Goal: Information Seeking & Learning: Understand process/instructions

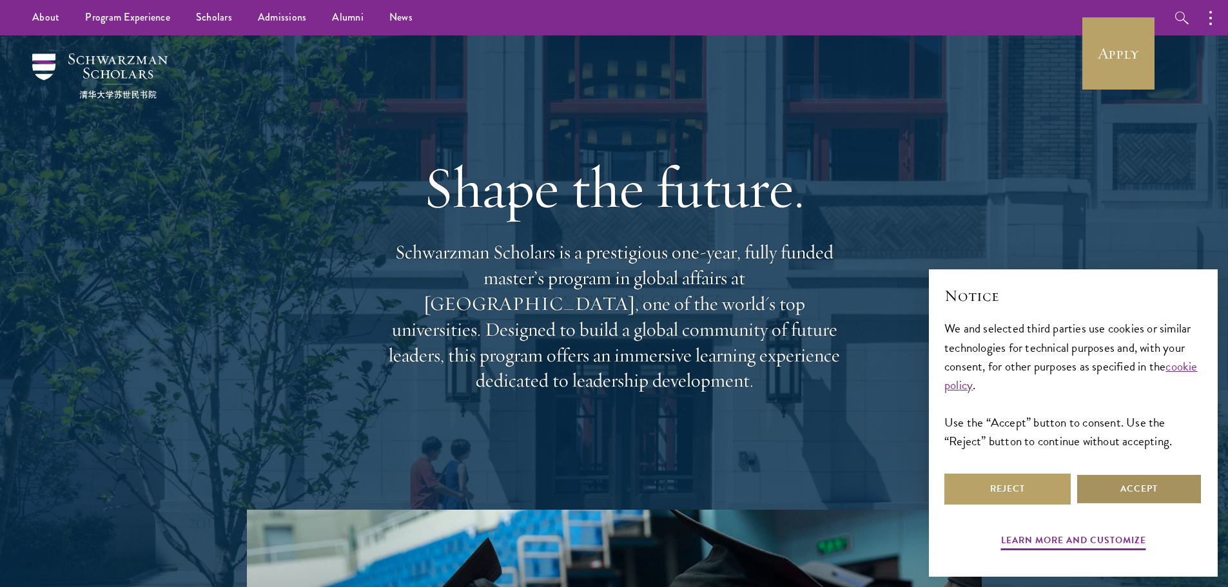
click at [1114, 501] on button "Accept" at bounding box center [1139, 489] width 126 height 31
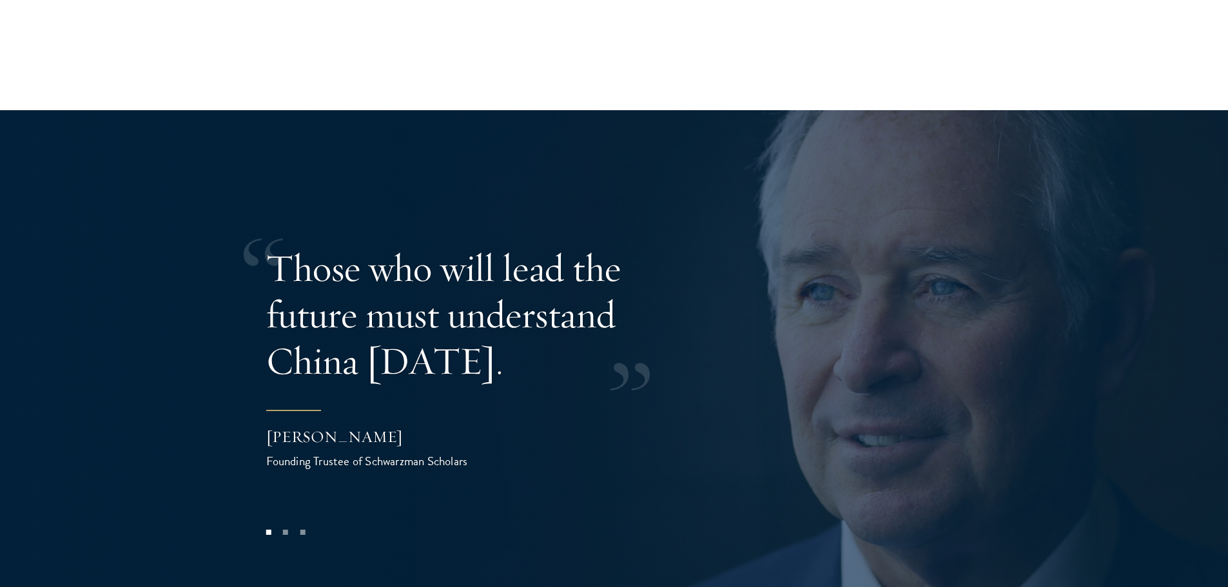
scroll to position [2514, 0]
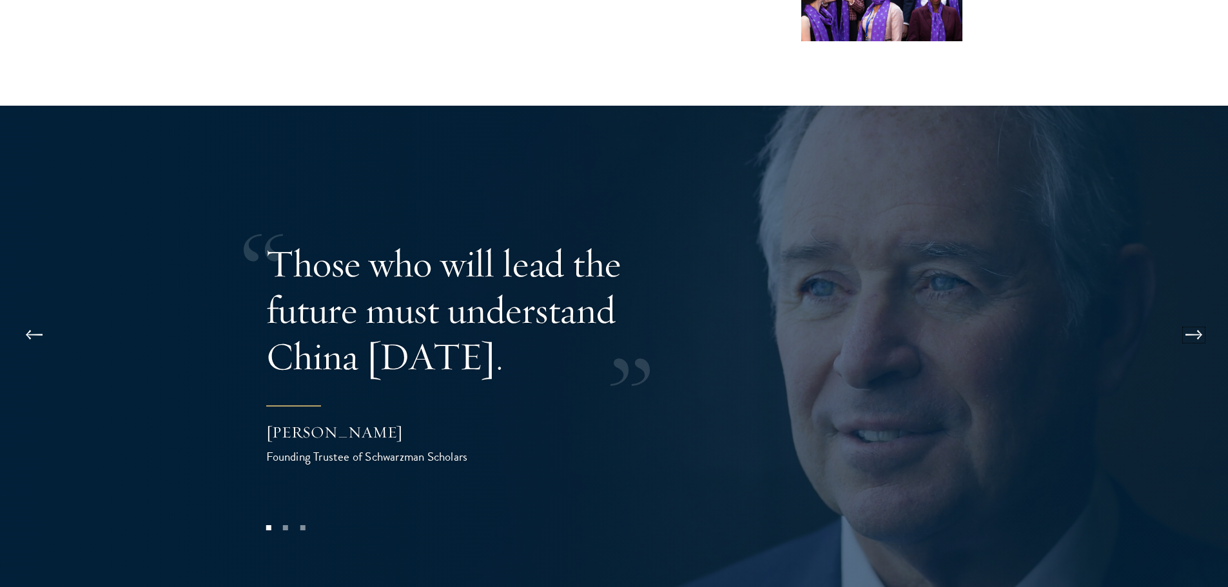
click at [1185, 317] on button at bounding box center [1193, 335] width 43 height 36
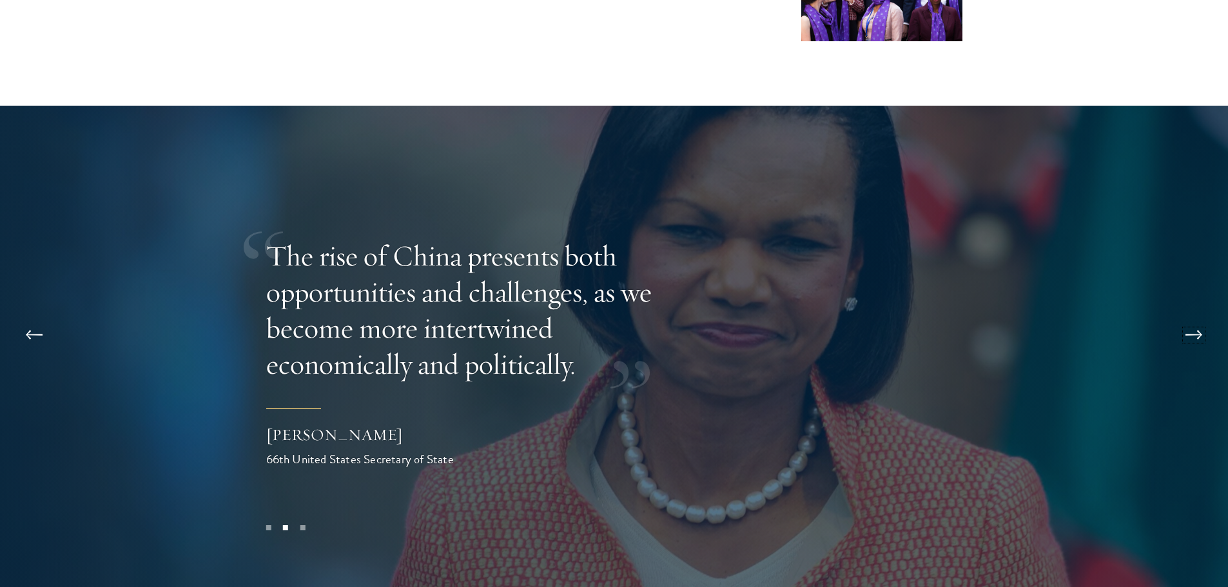
click at [1185, 317] on button at bounding box center [1193, 335] width 43 height 36
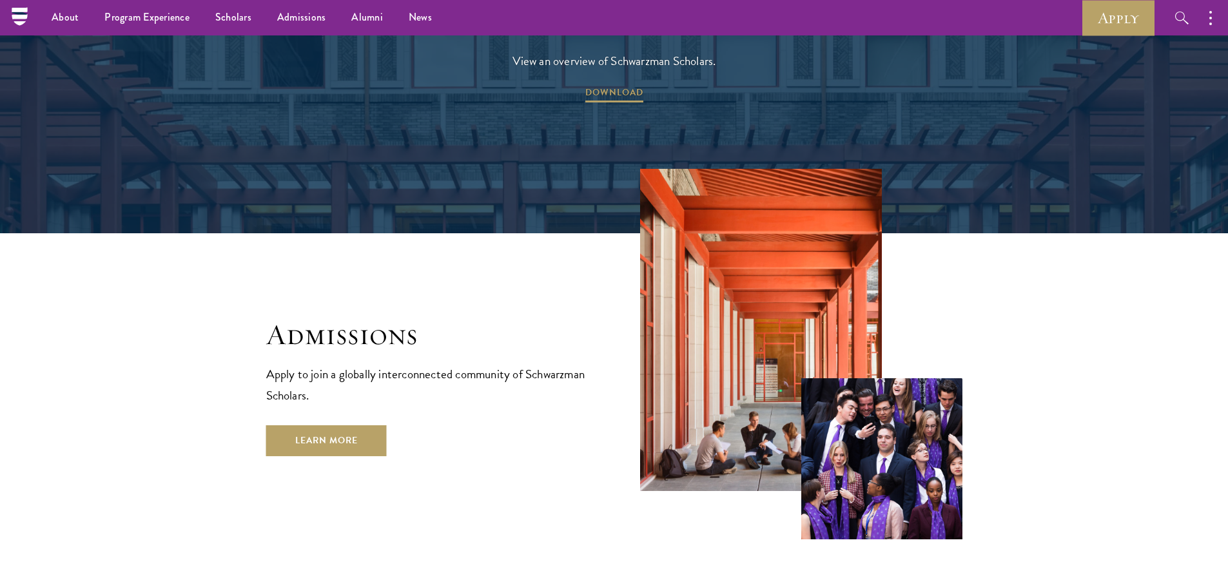
scroll to position [1998, 0]
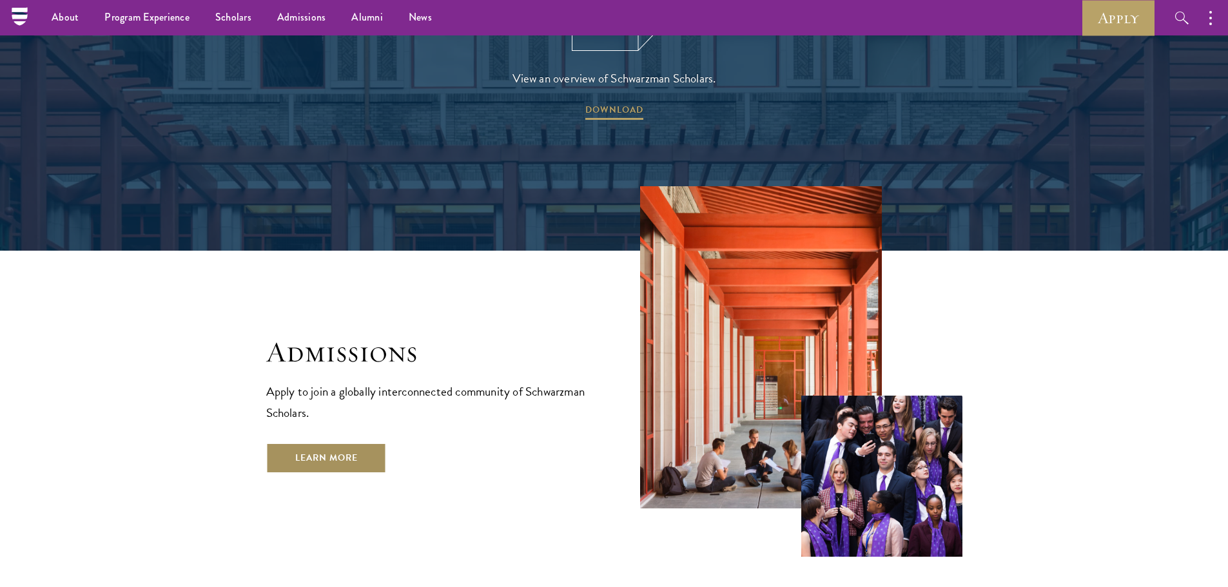
click at [329, 443] on link "Learn More" at bounding box center [326, 458] width 121 height 31
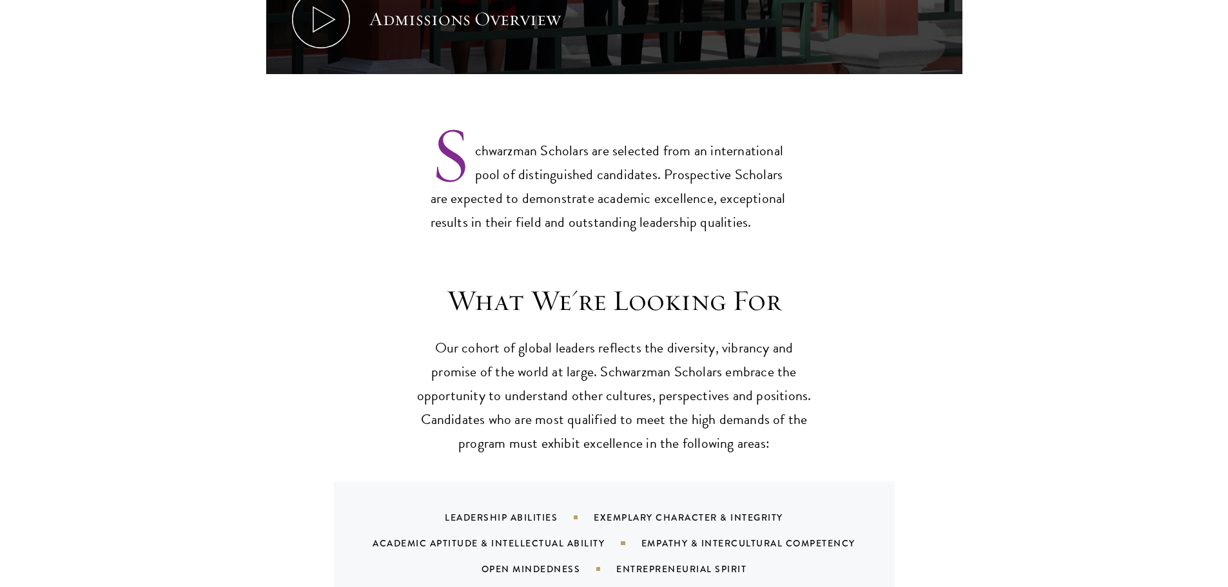
scroll to position [1031, 0]
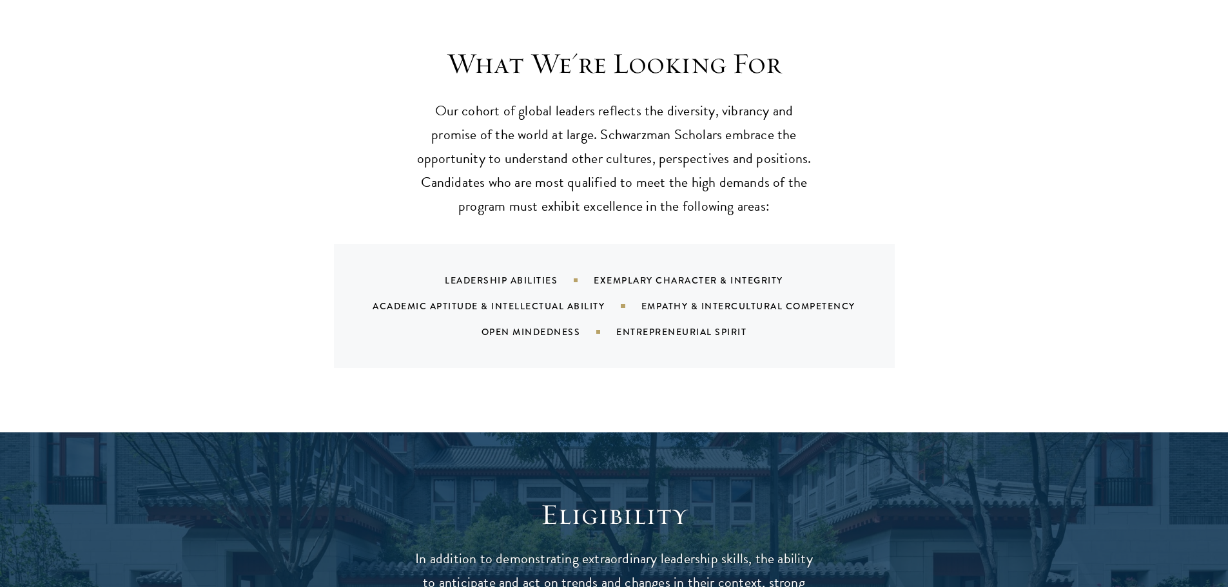
click at [973, 295] on section "What We're Looking For Our cohort of global leaders reflects the diversity, vib…" at bounding box center [614, 207] width 1228 height 322
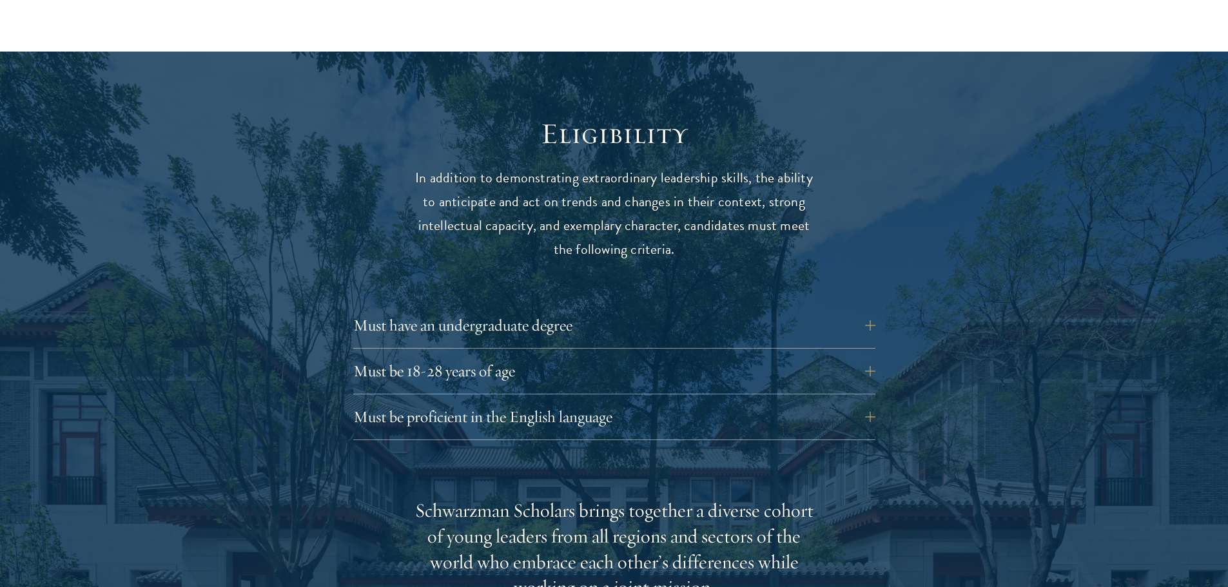
scroll to position [1611, 0]
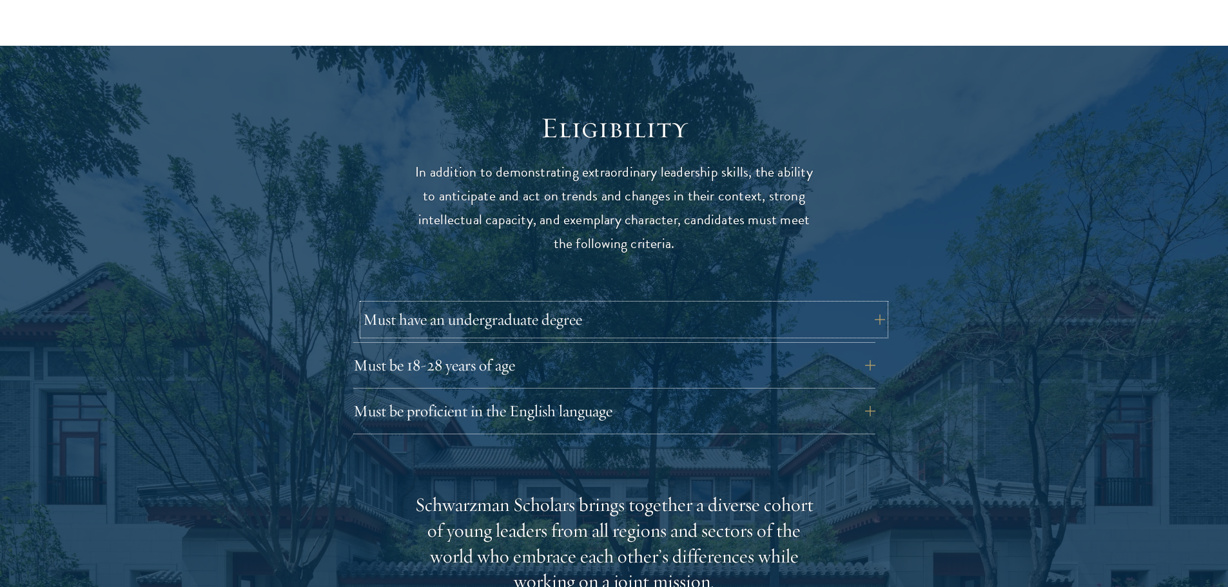
click at [426, 304] on button "Must have an undergraduate degree" at bounding box center [624, 319] width 522 height 31
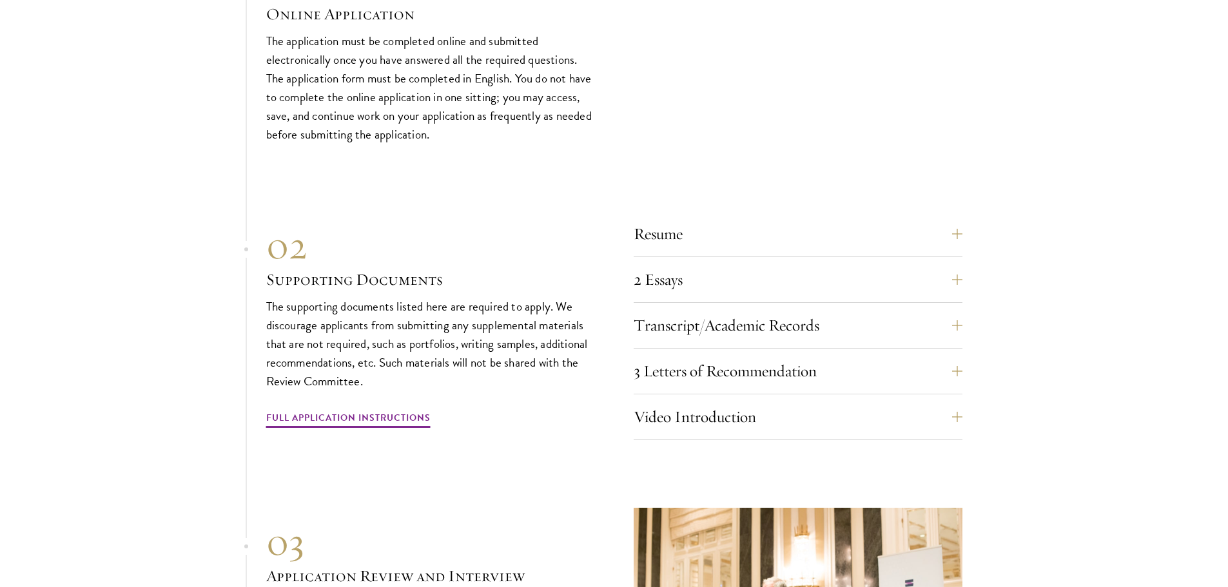
scroll to position [4318, 0]
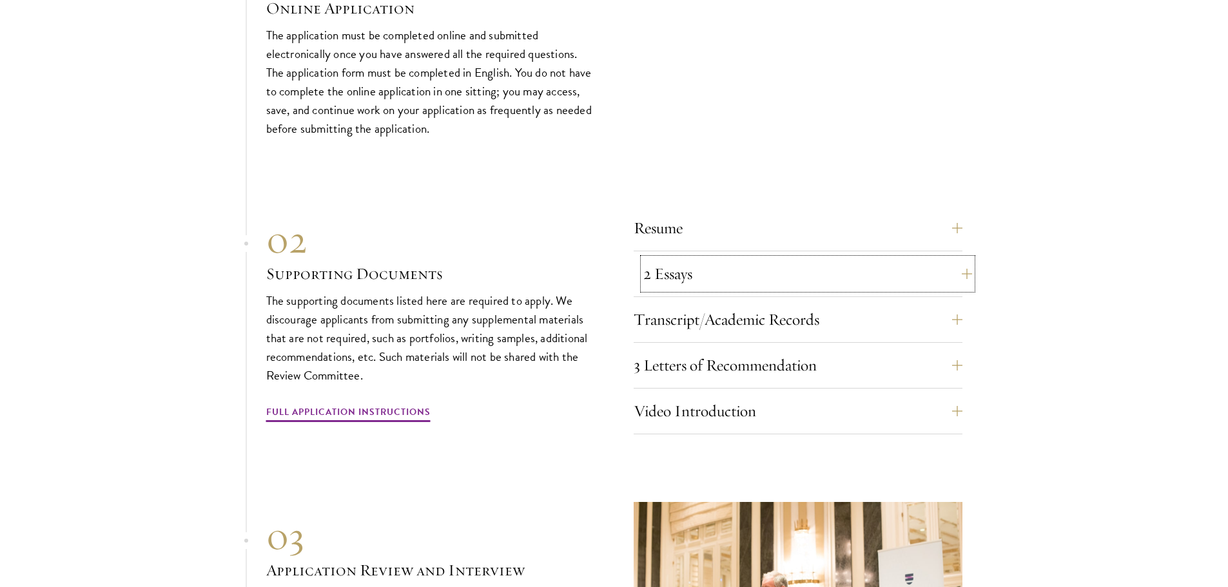
click at [670, 263] on button "2 Essays" at bounding box center [807, 273] width 329 height 31
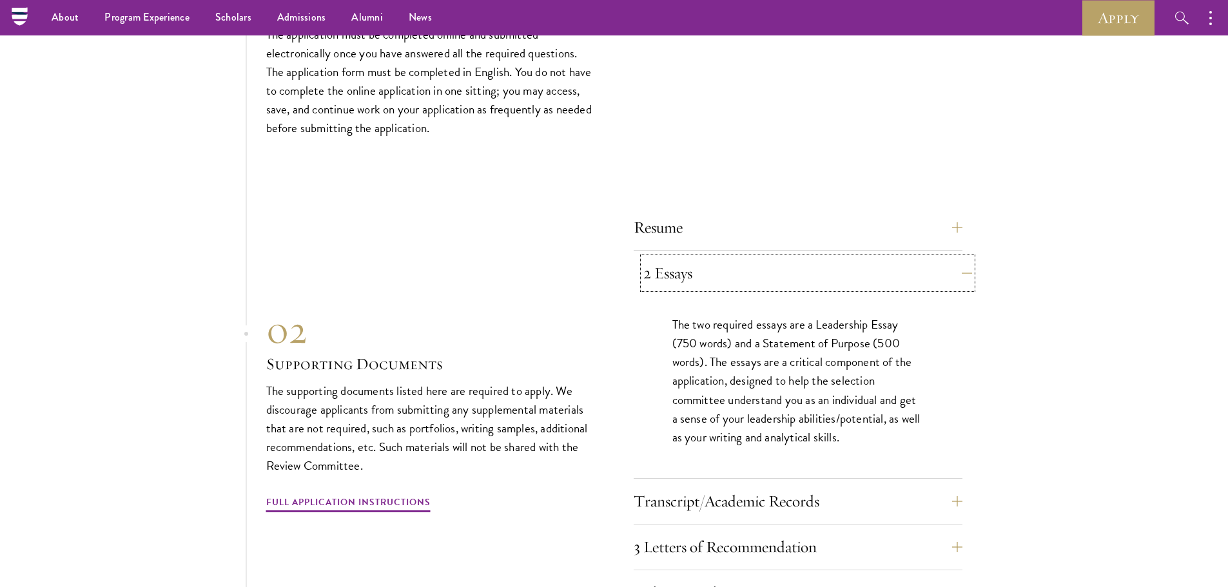
scroll to position [4136, 0]
click at [596, 252] on div "Resume A current version of your resume or CV (maximum 2 pages). 2 Essays The t…" at bounding box center [614, 411] width 696 height 411
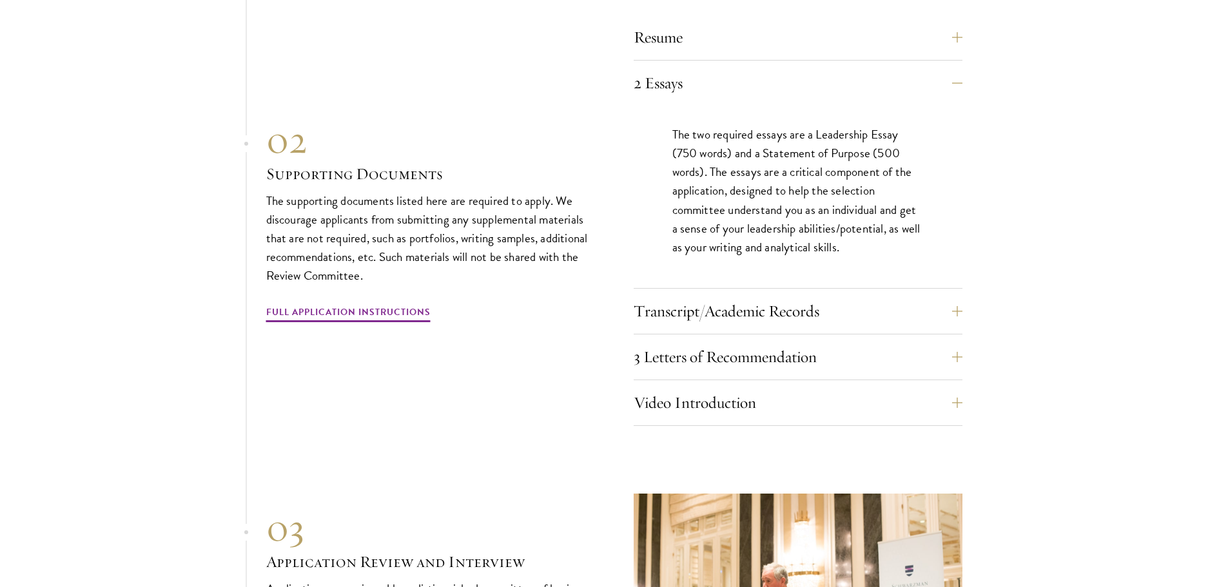
scroll to position [4329, 0]
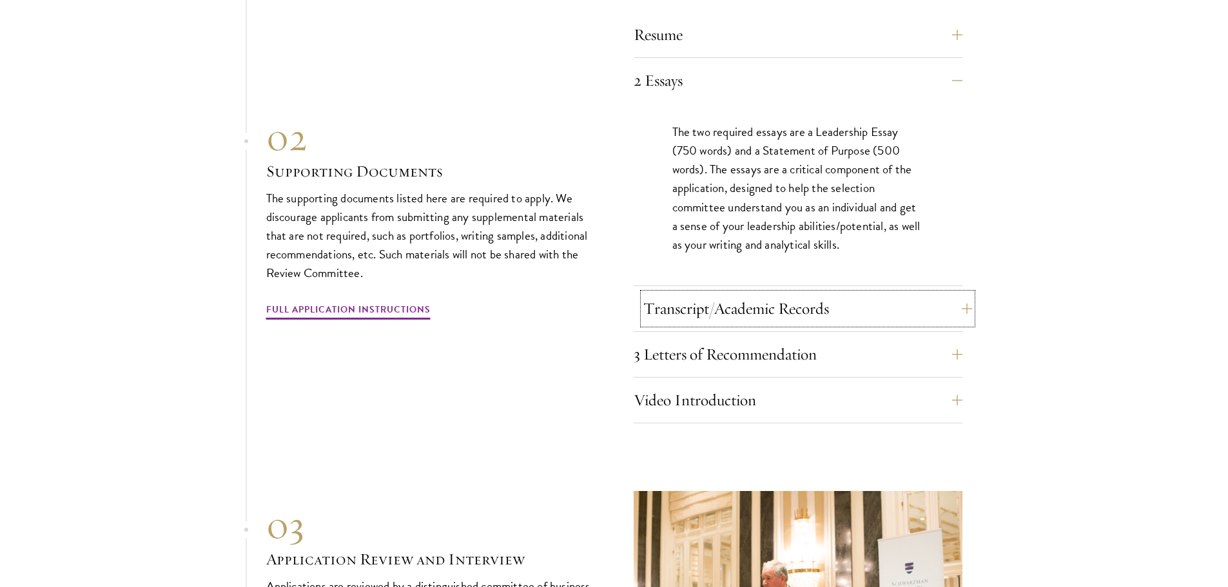
click at [703, 297] on button "Transcript/Academic Records" at bounding box center [807, 308] width 329 height 31
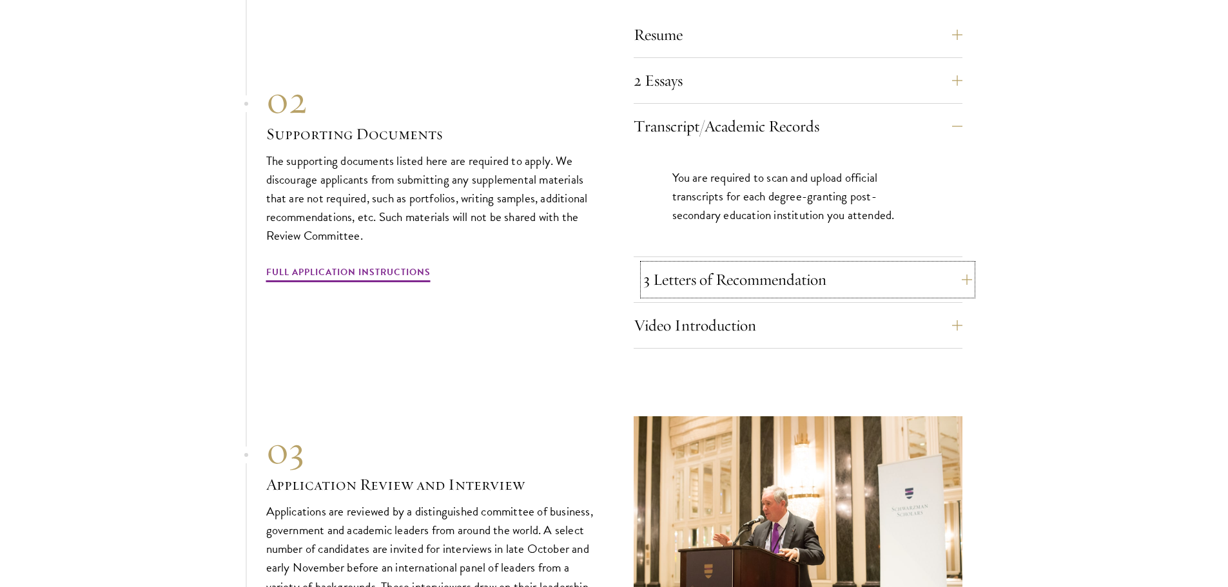
click at [665, 281] on button "3 Letters of Recommendation" at bounding box center [807, 279] width 329 height 31
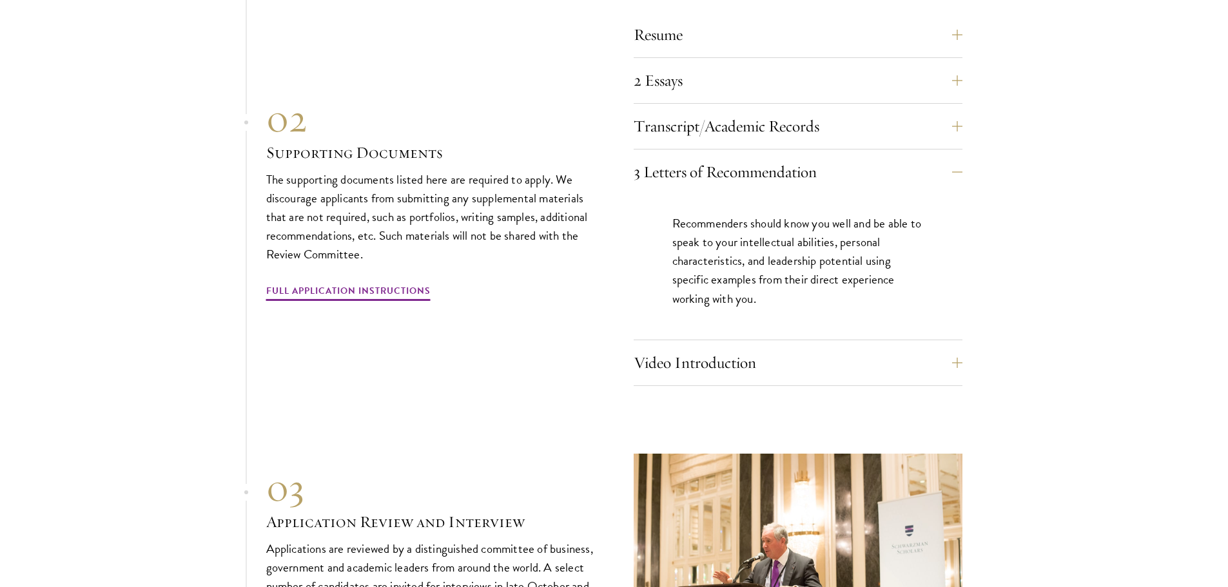
click at [572, 282] on div "02 Supporting Documents The supporting documents listed here are required to ap…" at bounding box center [430, 199] width 329 height 208
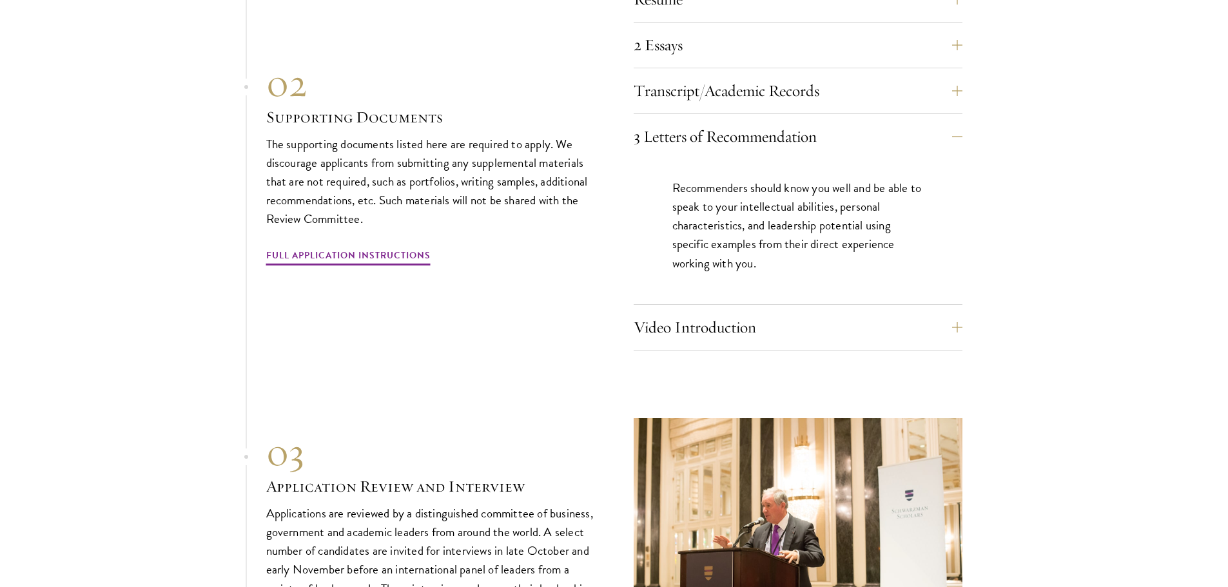
scroll to position [4394, 0]
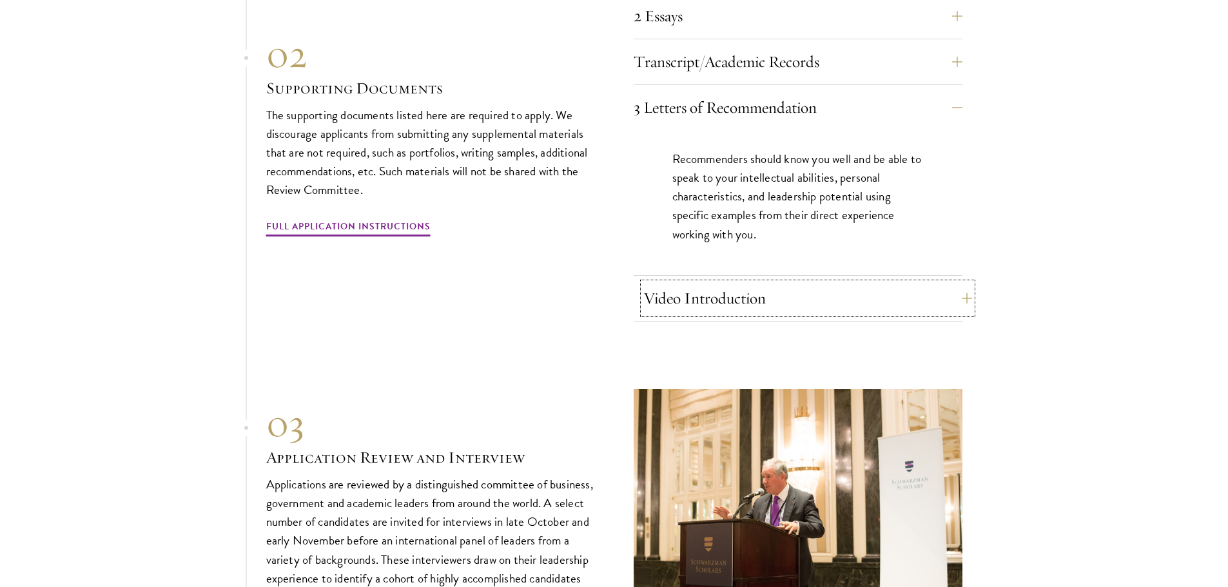
click at [680, 289] on button "Video Introduction" at bounding box center [807, 298] width 329 height 31
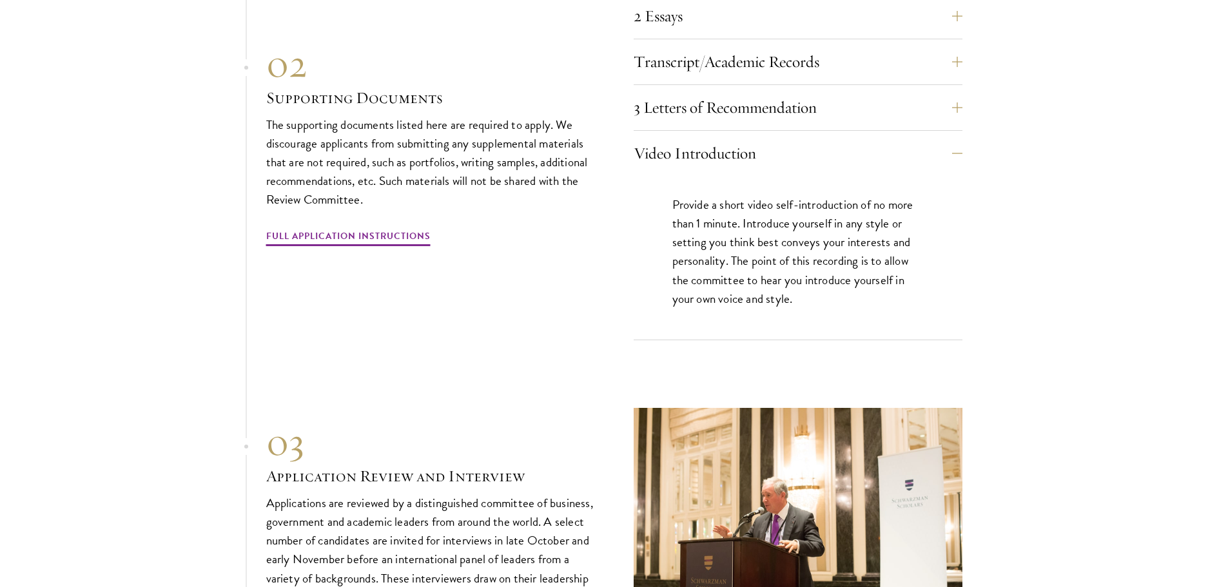
click at [505, 277] on div "Resume A current version of your resume or CV (maximum 2 pages). 2 Essays The t…" at bounding box center [614, 144] width 696 height 393
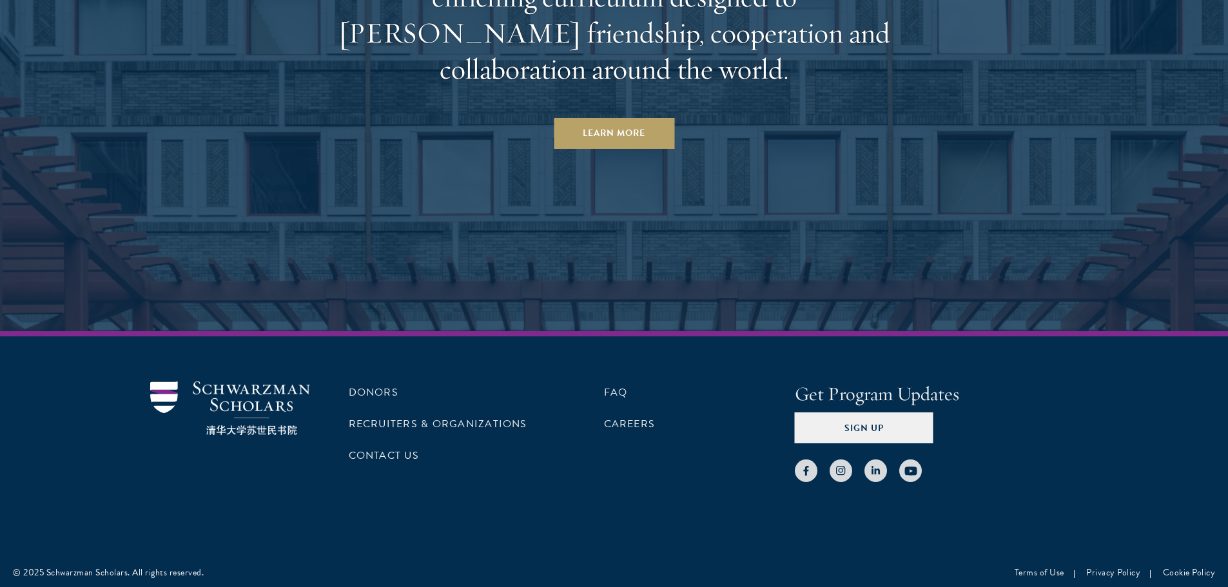
scroll to position [6782, 0]
